Goal: Transaction & Acquisition: Purchase product/service

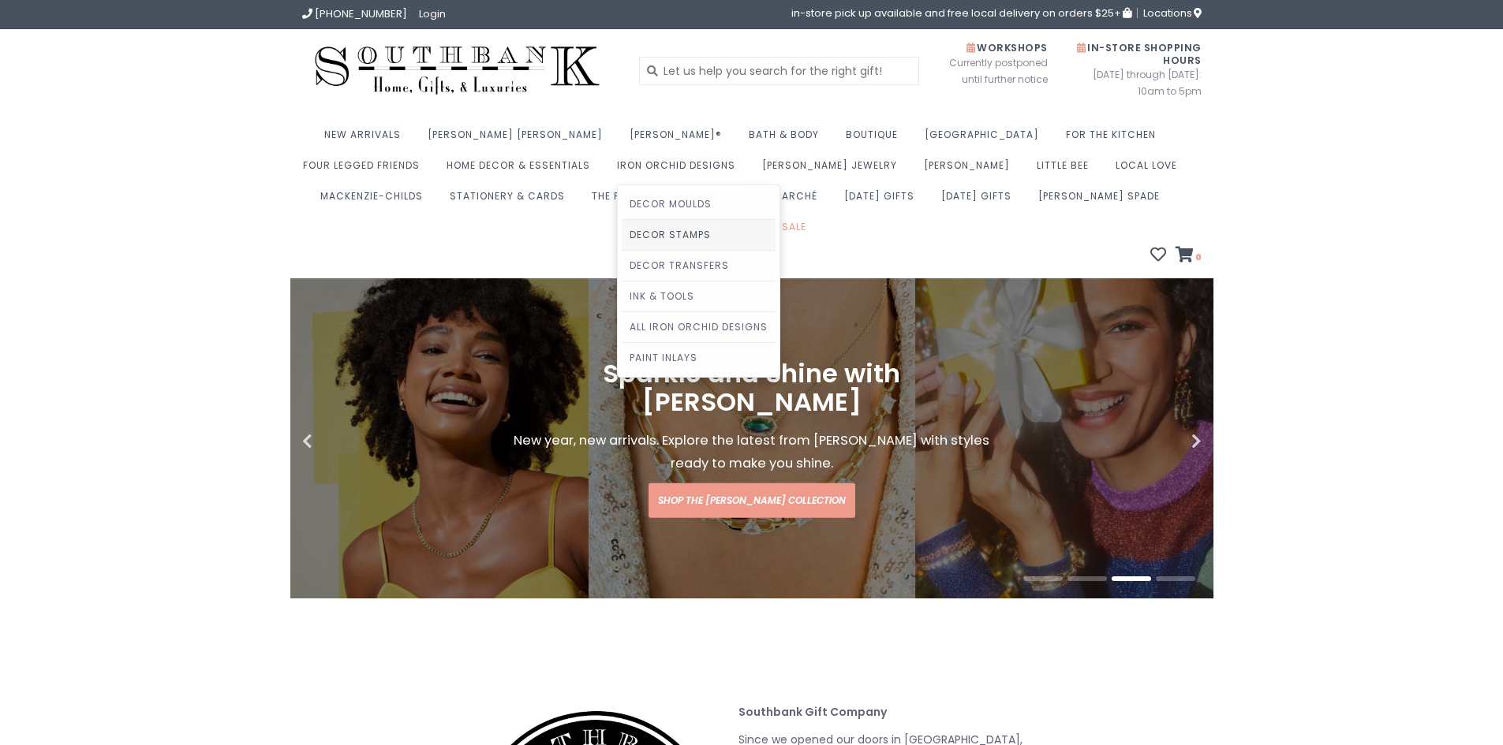
click at [622, 241] on link "Decor Stamps" at bounding box center [699, 235] width 154 height 30
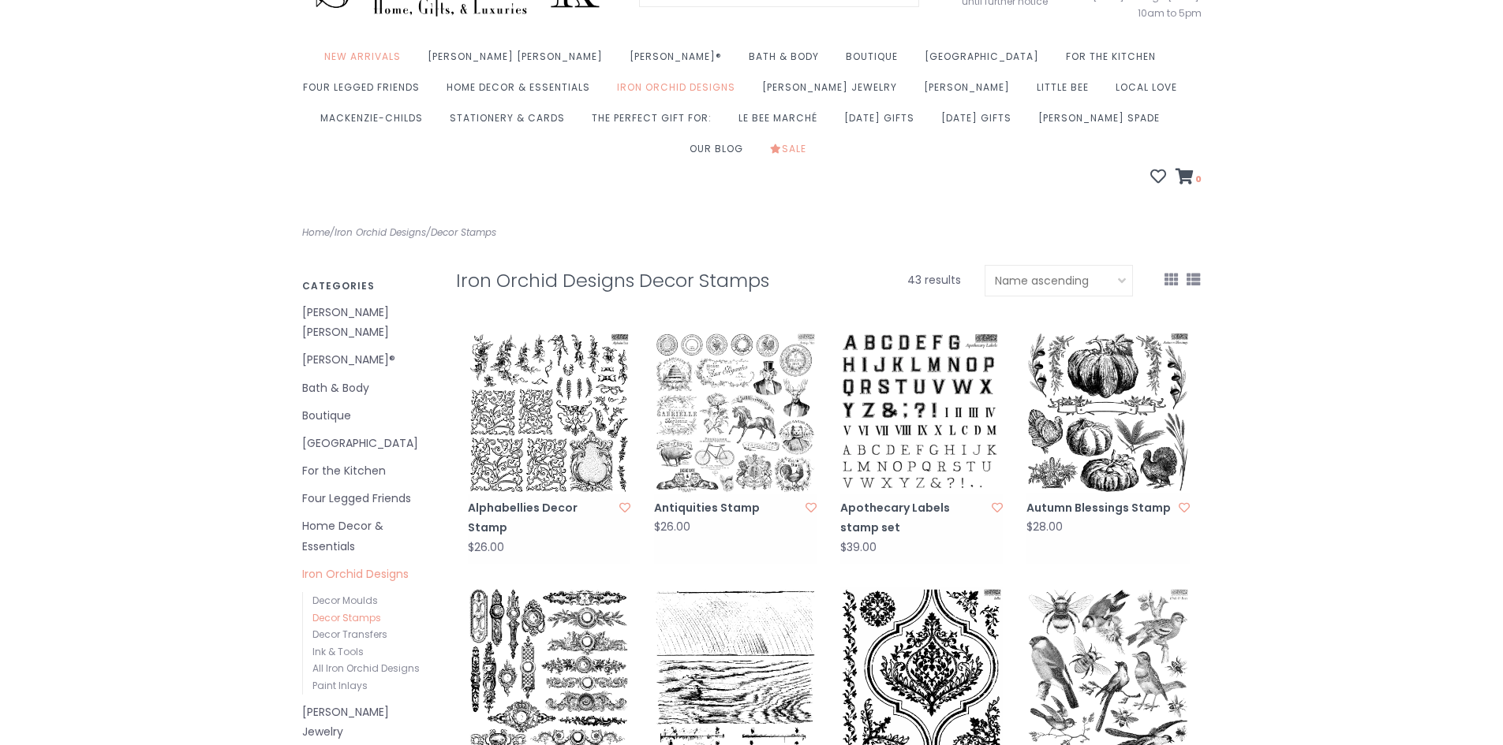
scroll to position [79, 0]
click at [1089, 498] on link "Autumn Blessings Stamp" at bounding box center [1099, 508] width 147 height 20
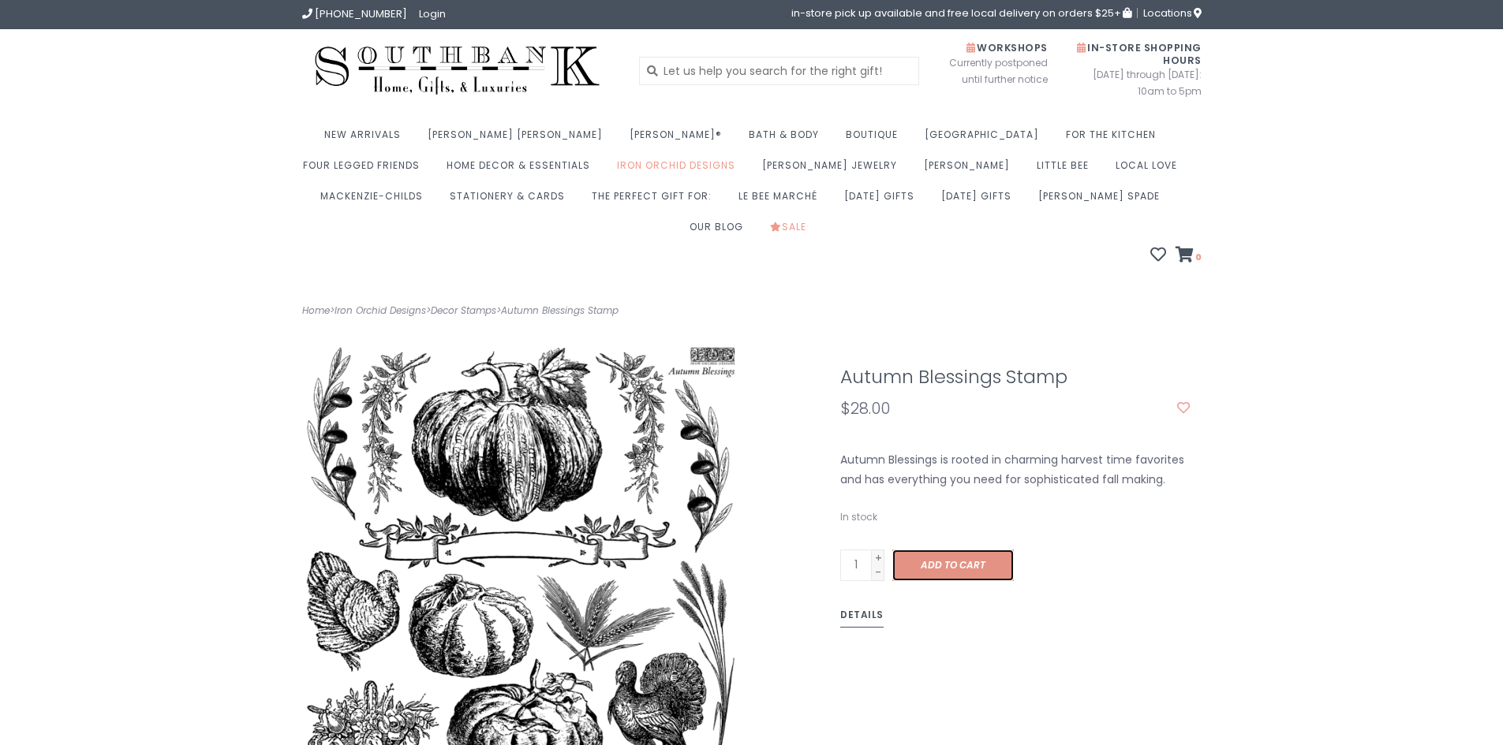
click at [950, 550] on link "Add to cart" at bounding box center [952, 566] width 121 height 32
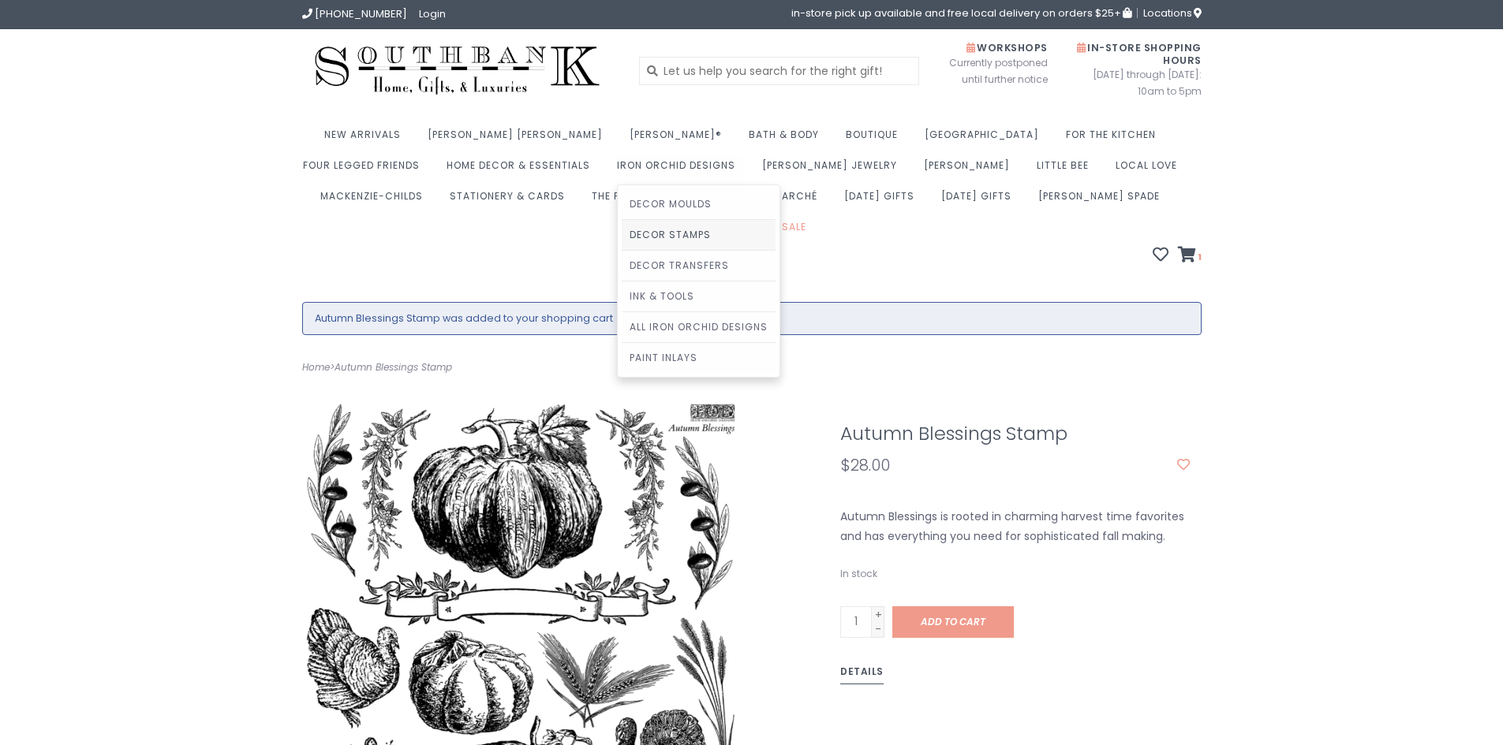
click at [622, 241] on link "Decor Stamps" at bounding box center [699, 235] width 154 height 30
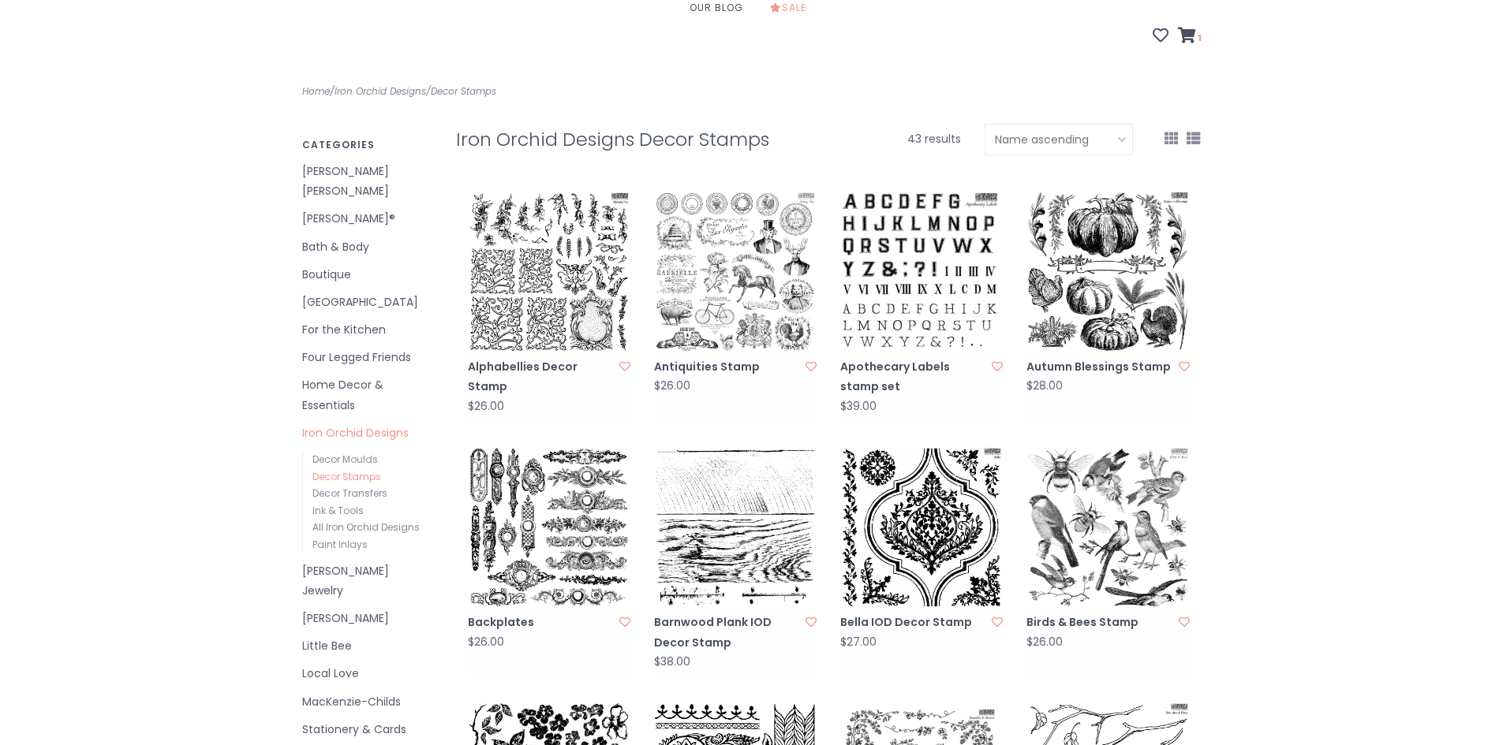
scroll to position [237, 0]
